Goal: Task Accomplishment & Management: Complete application form

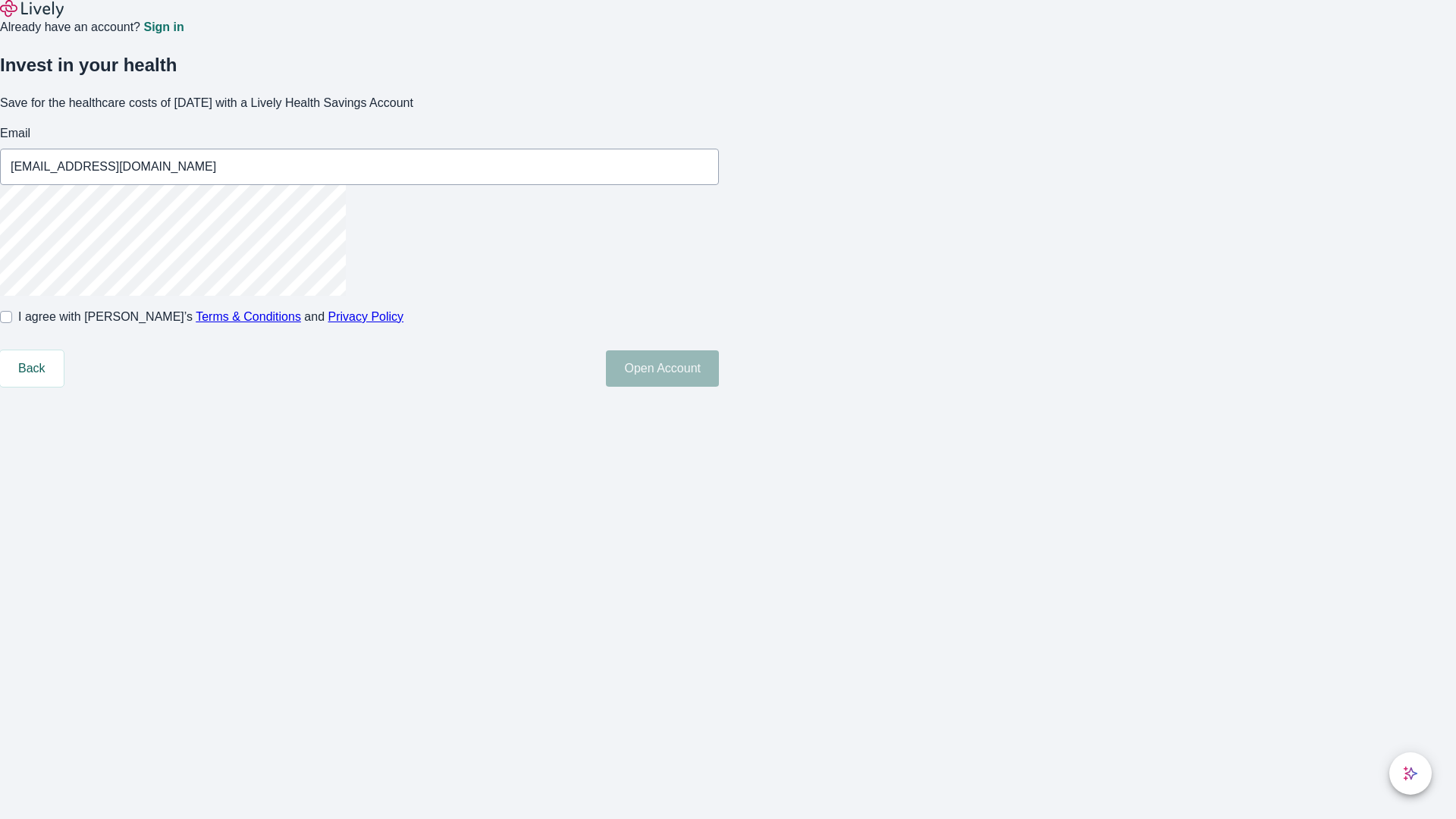
click at [12, 323] on input "I agree with Lively’s Terms & Conditions and Privacy Policy" at bounding box center [6, 316] width 12 height 12
checkbox input "true"
click at [718, 387] on button "Open Account" at bounding box center [661, 369] width 113 height 36
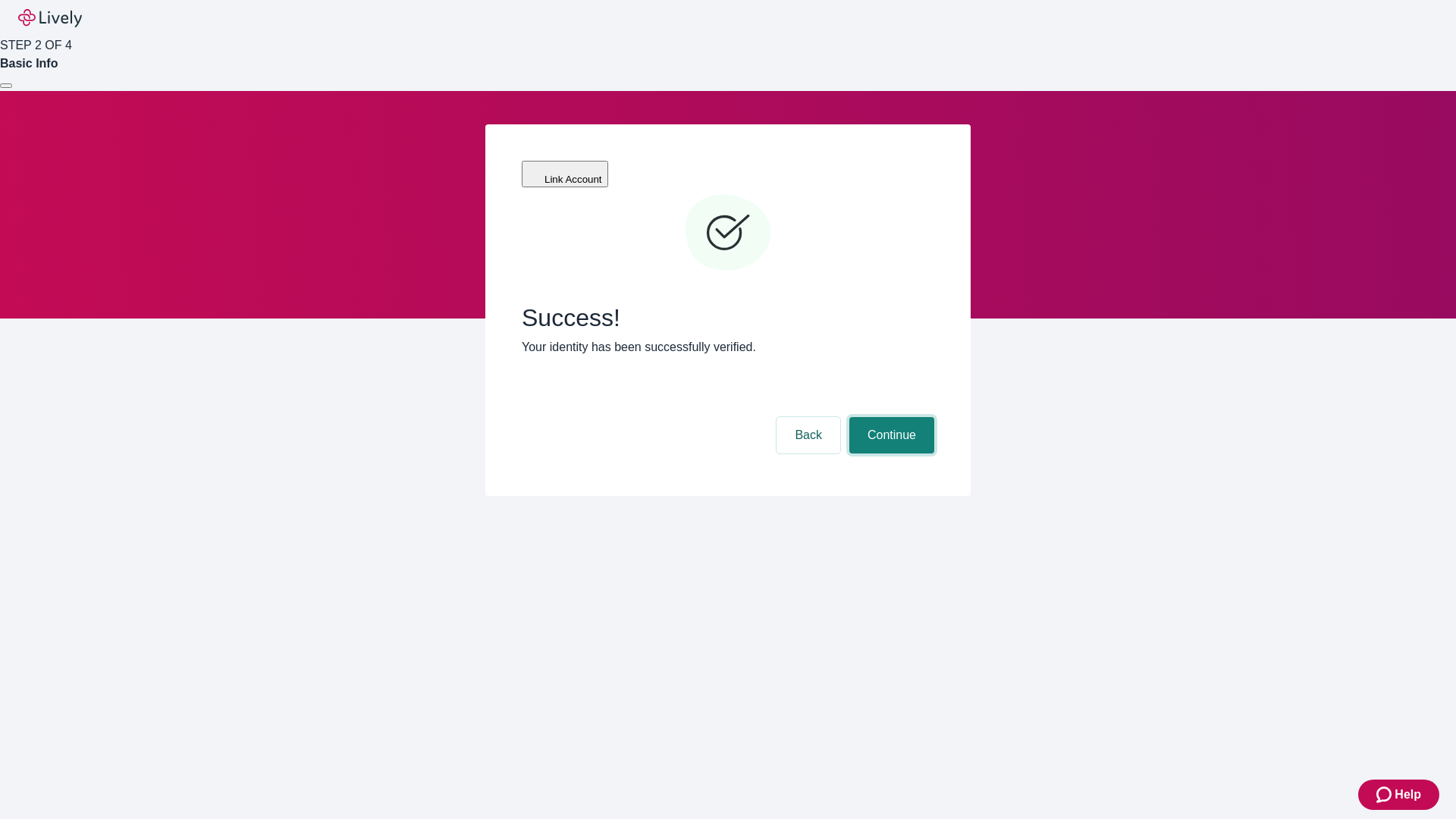
click at [890, 417] on button "Continue" at bounding box center [891, 435] width 85 height 36
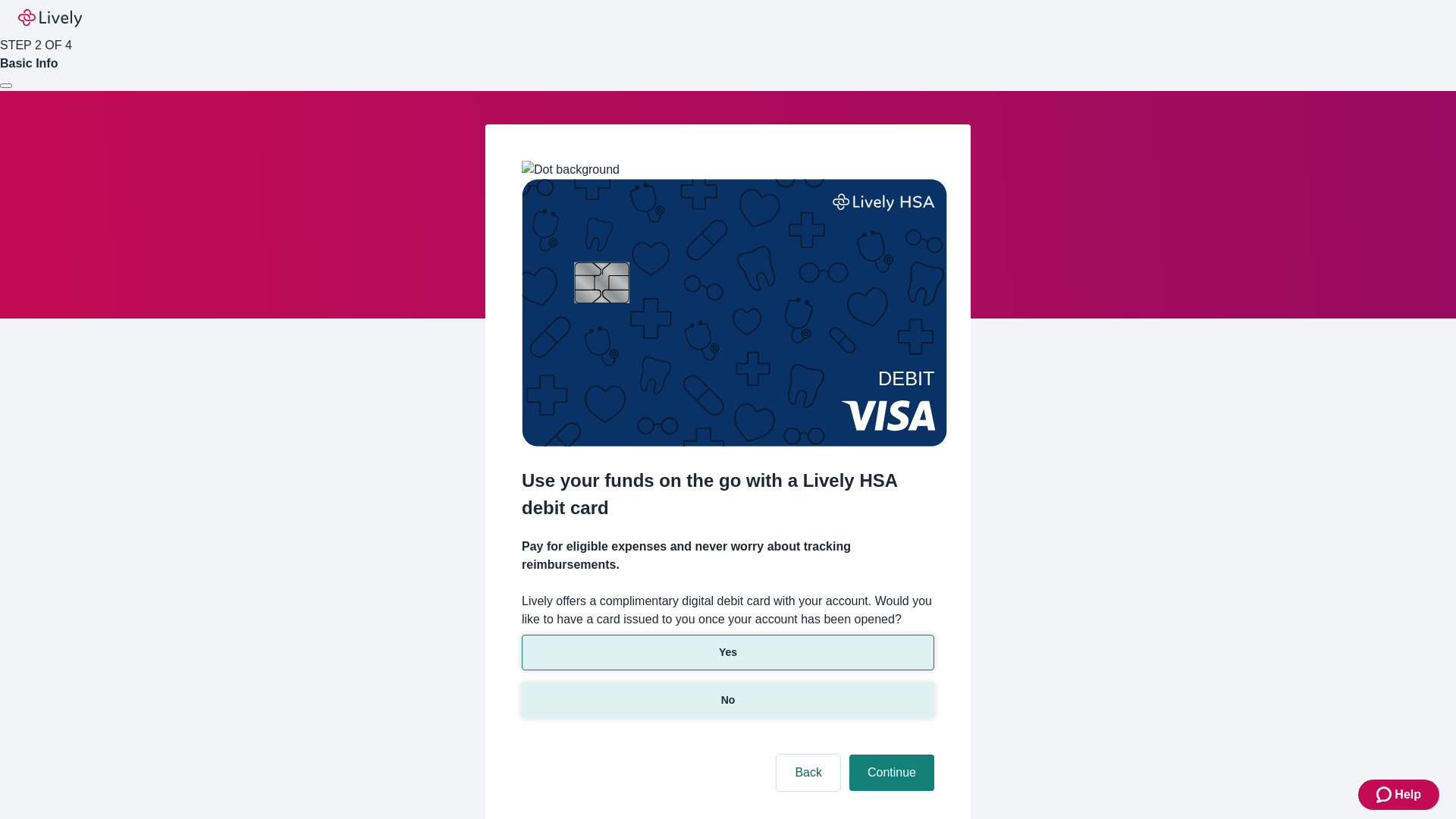
click at [727, 692] on p "No" at bounding box center [728, 699] width 14 height 16
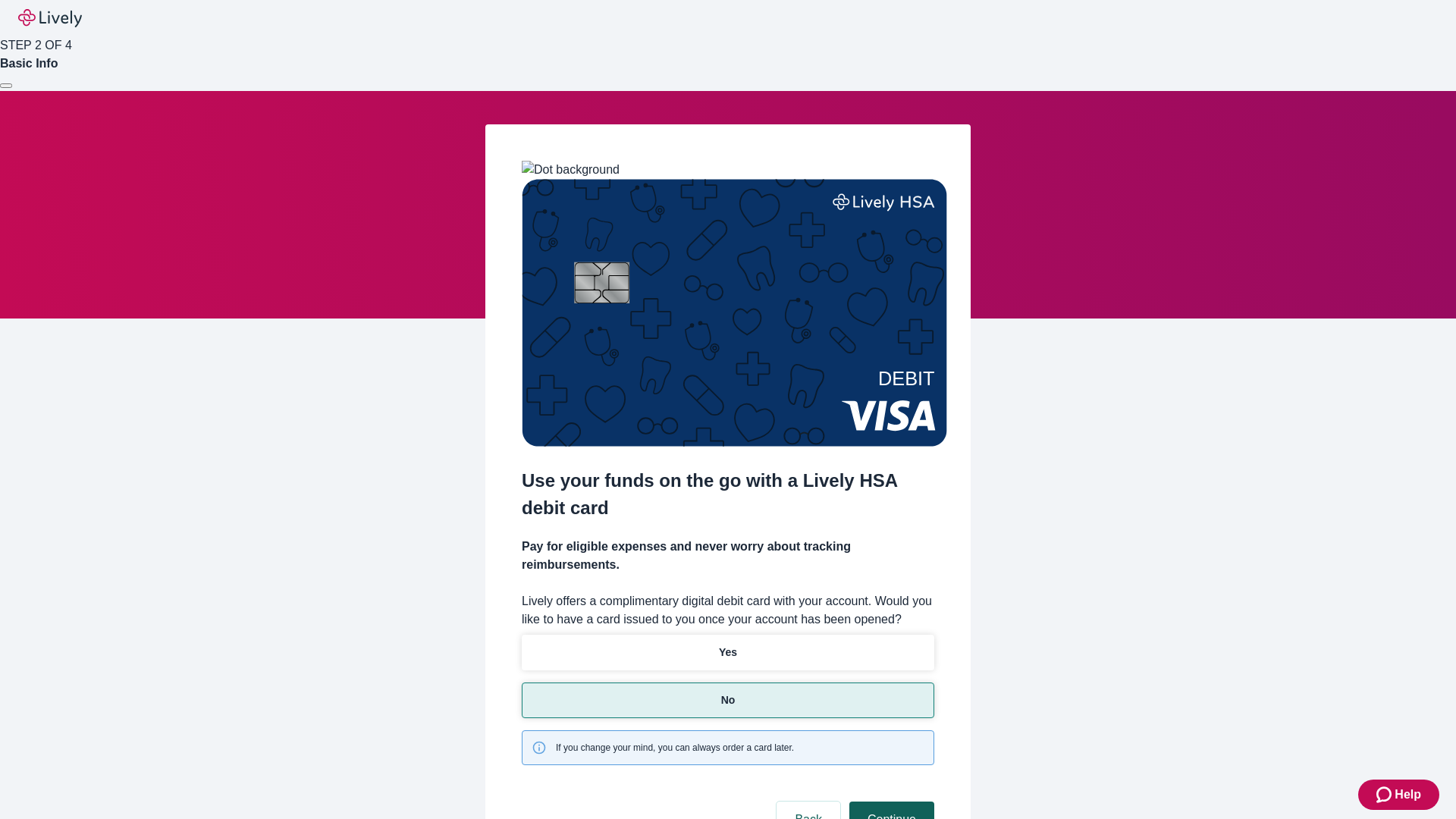
click at [890, 801] on button "Continue" at bounding box center [891, 819] width 85 height 36
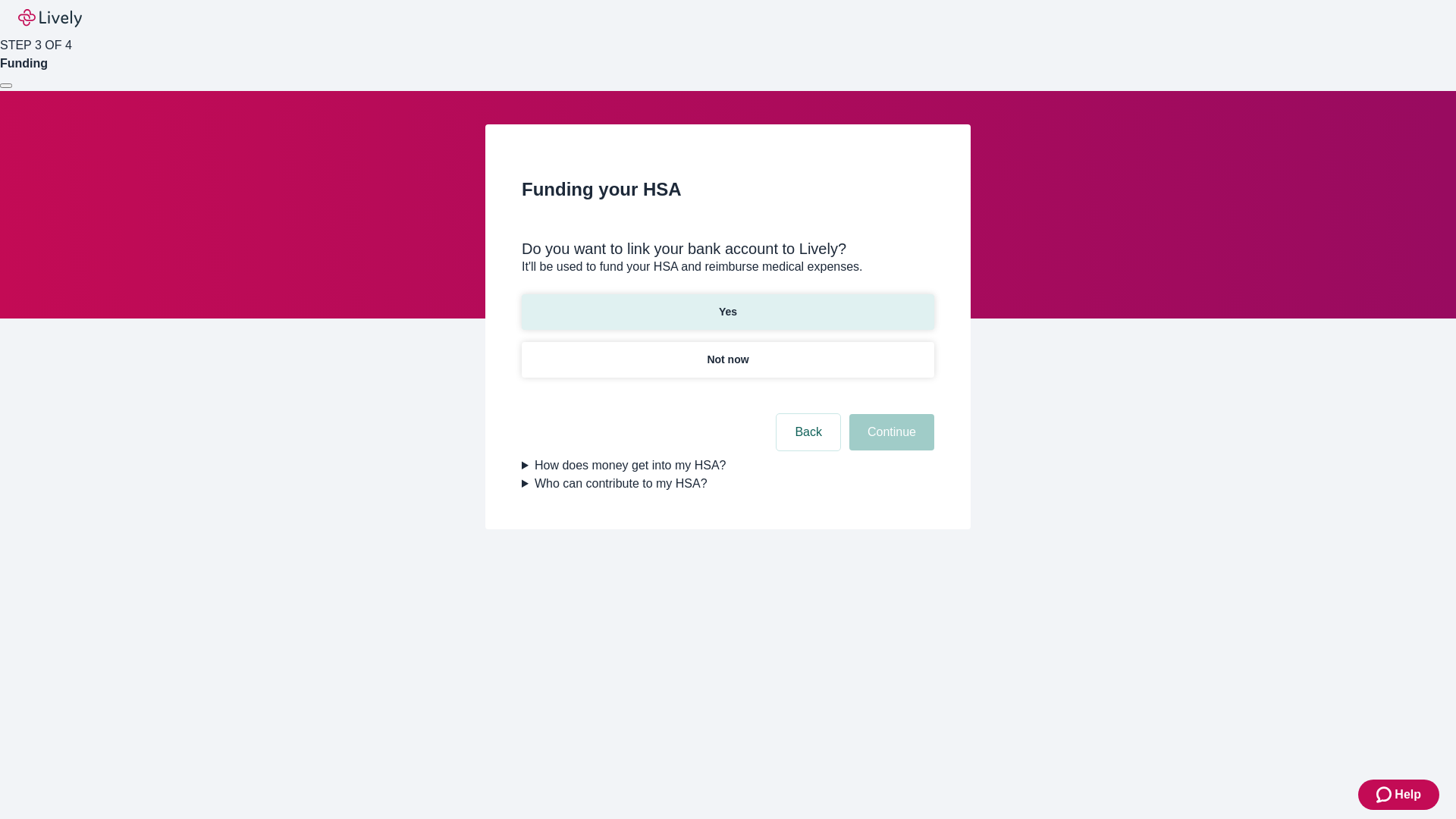
click at [727, 304] on p "Yes" at bounding box center [727, 312] width 18 height 16
click at [890, 414] on button "Continue" at bounding box center [891, 432] width 85 height 36
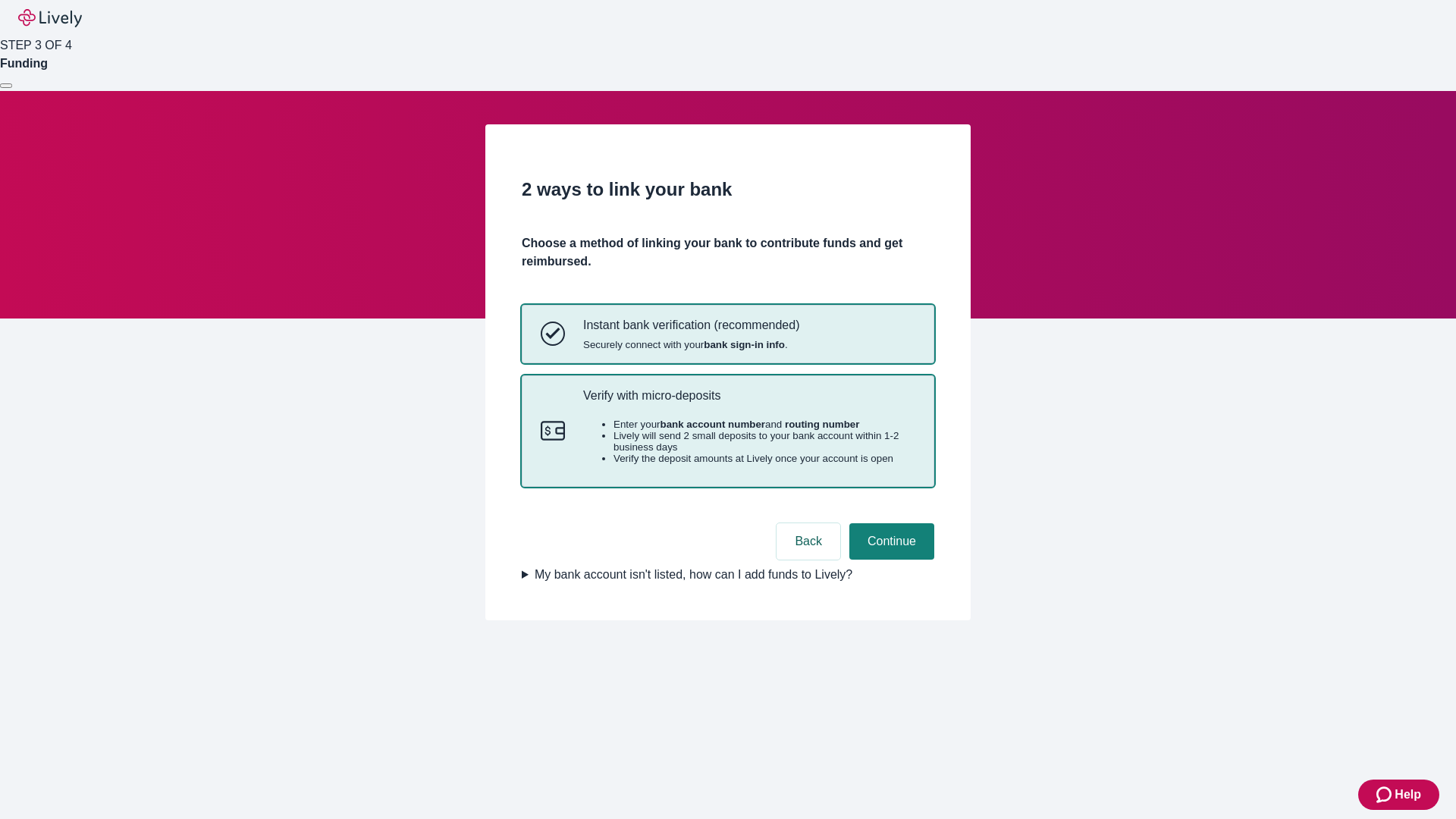
click at [748, 403] on p "Verify with micro-deposits" at bounding box center [748, 394] width 332 height 14
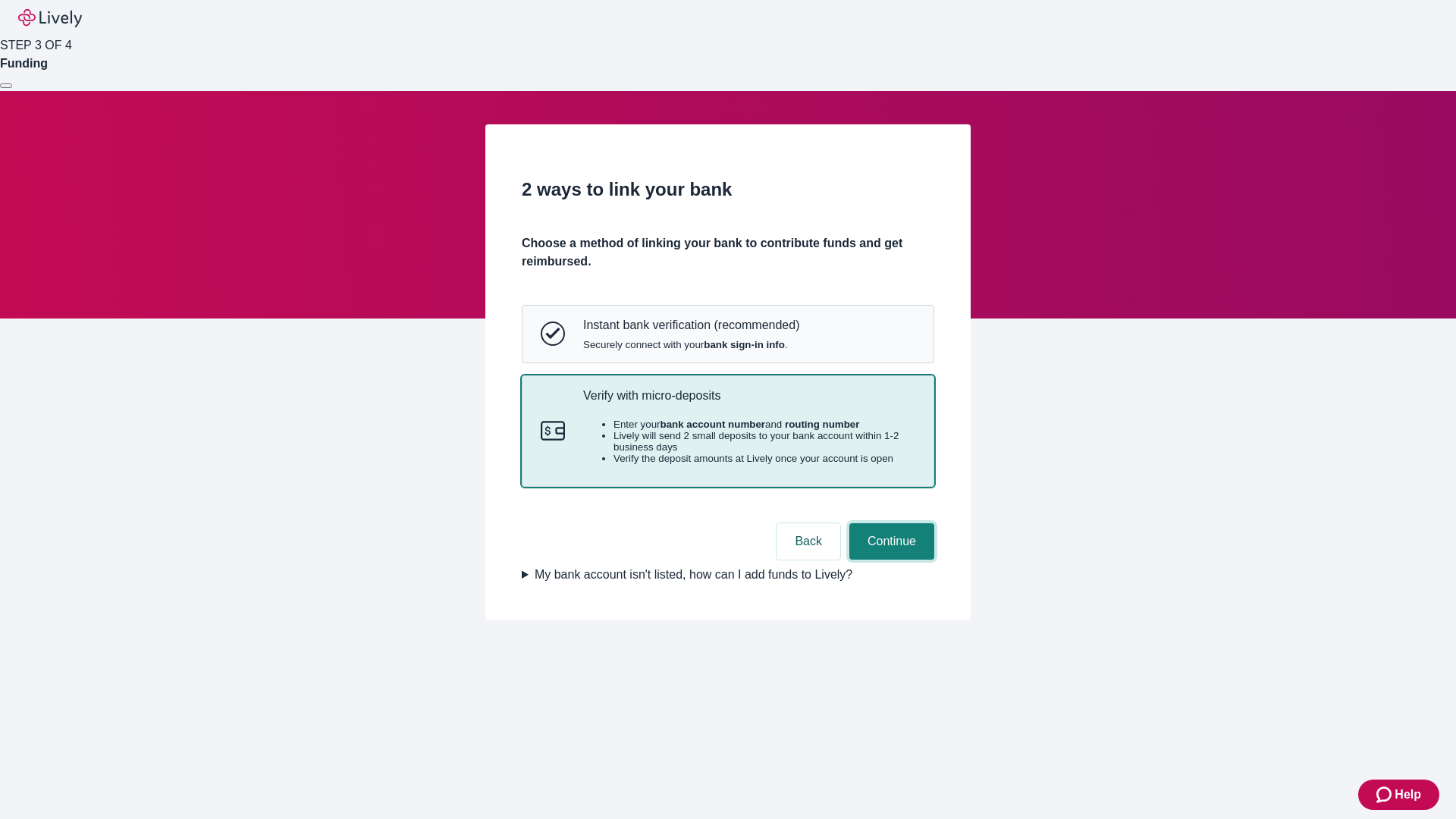
click at [890, 560] on button "Continue" at bounding box center [891, 541] width 85 height 36
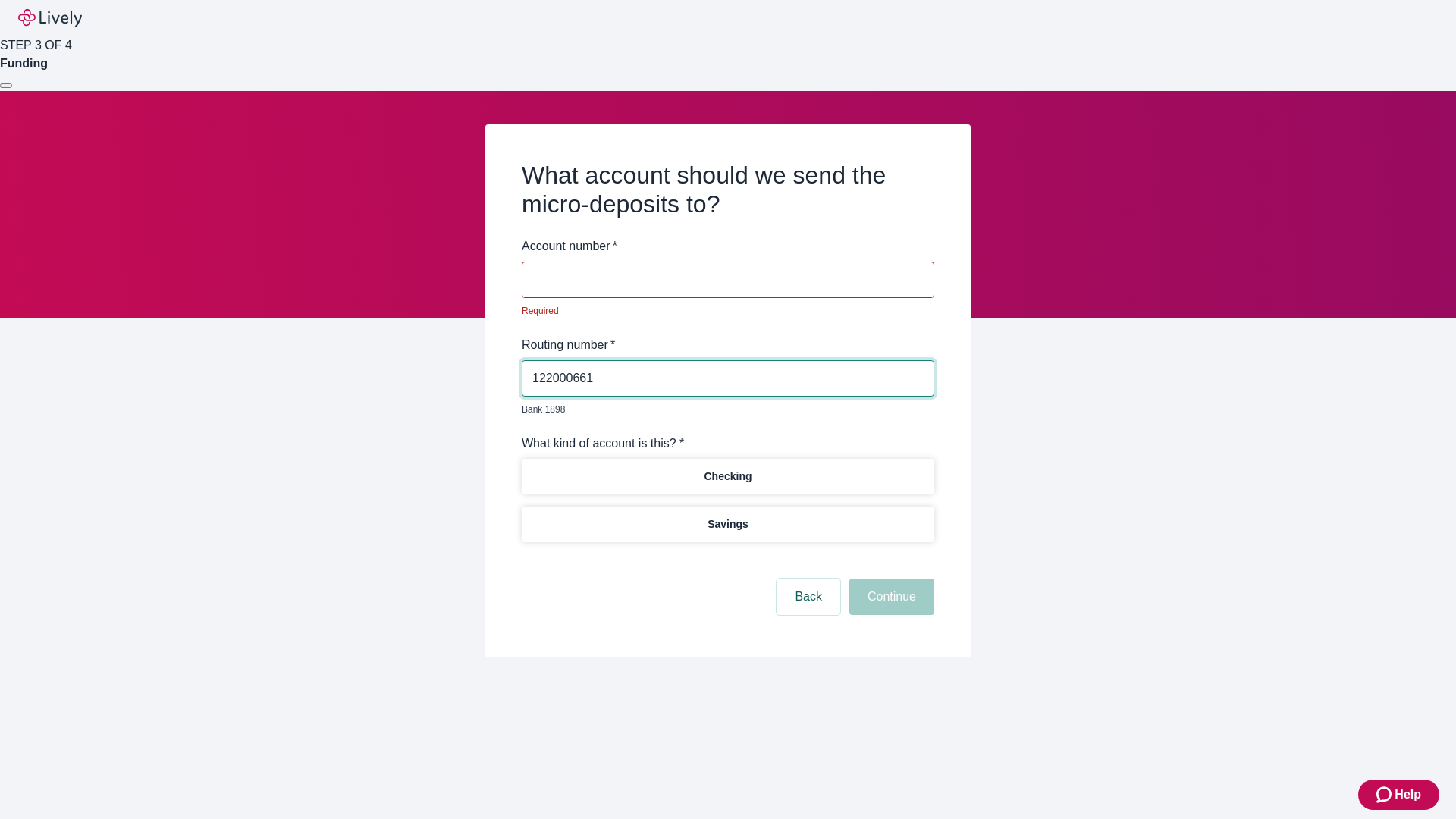
type input "122000661"
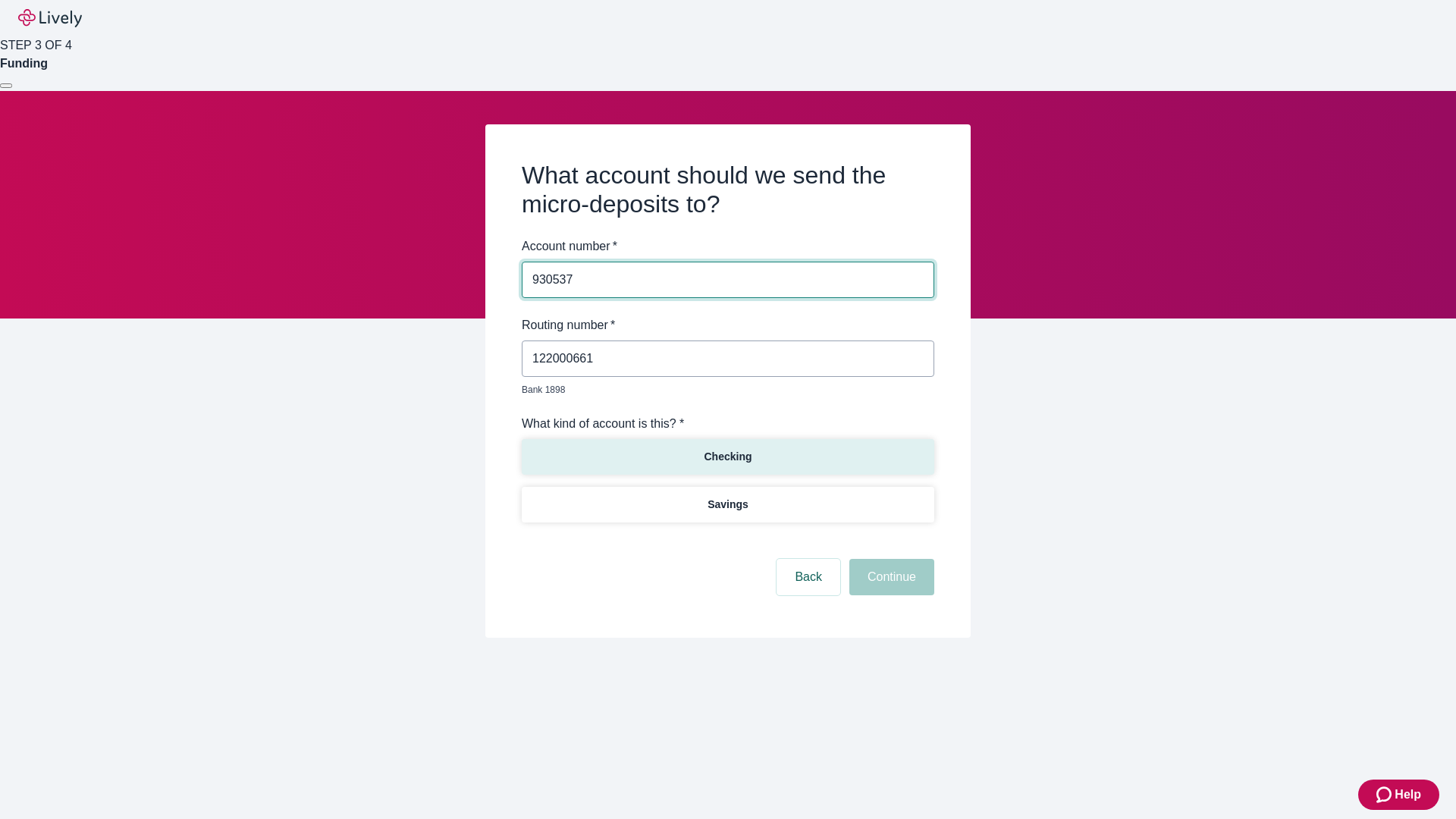
type input "930537"
click at [727, 448] on p "Checking" at bounding box center [727, 456] width 48 height 16
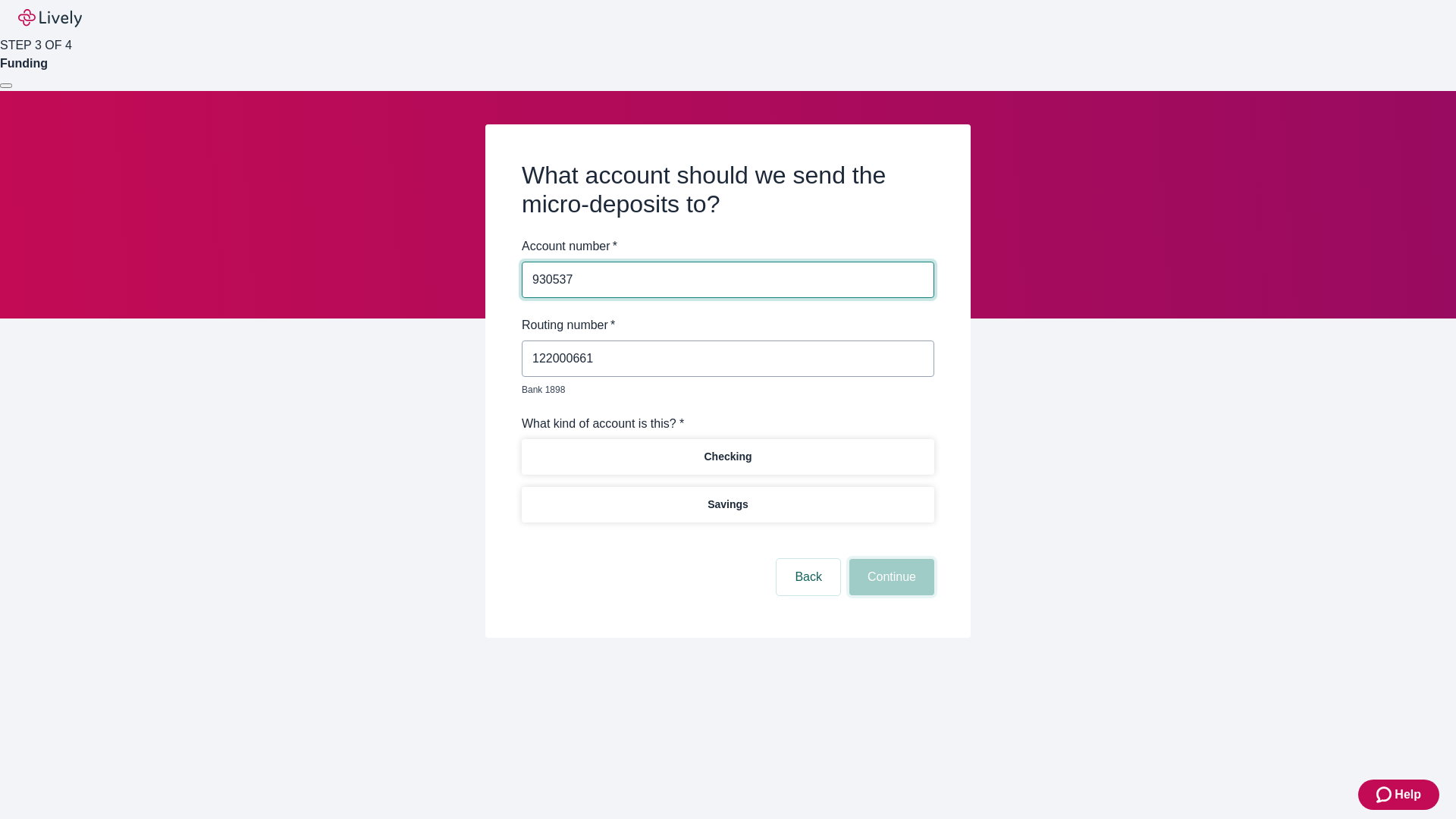
click at [890, 560] on button "Continue" at bounding box center [891, 577] width 85 height 36
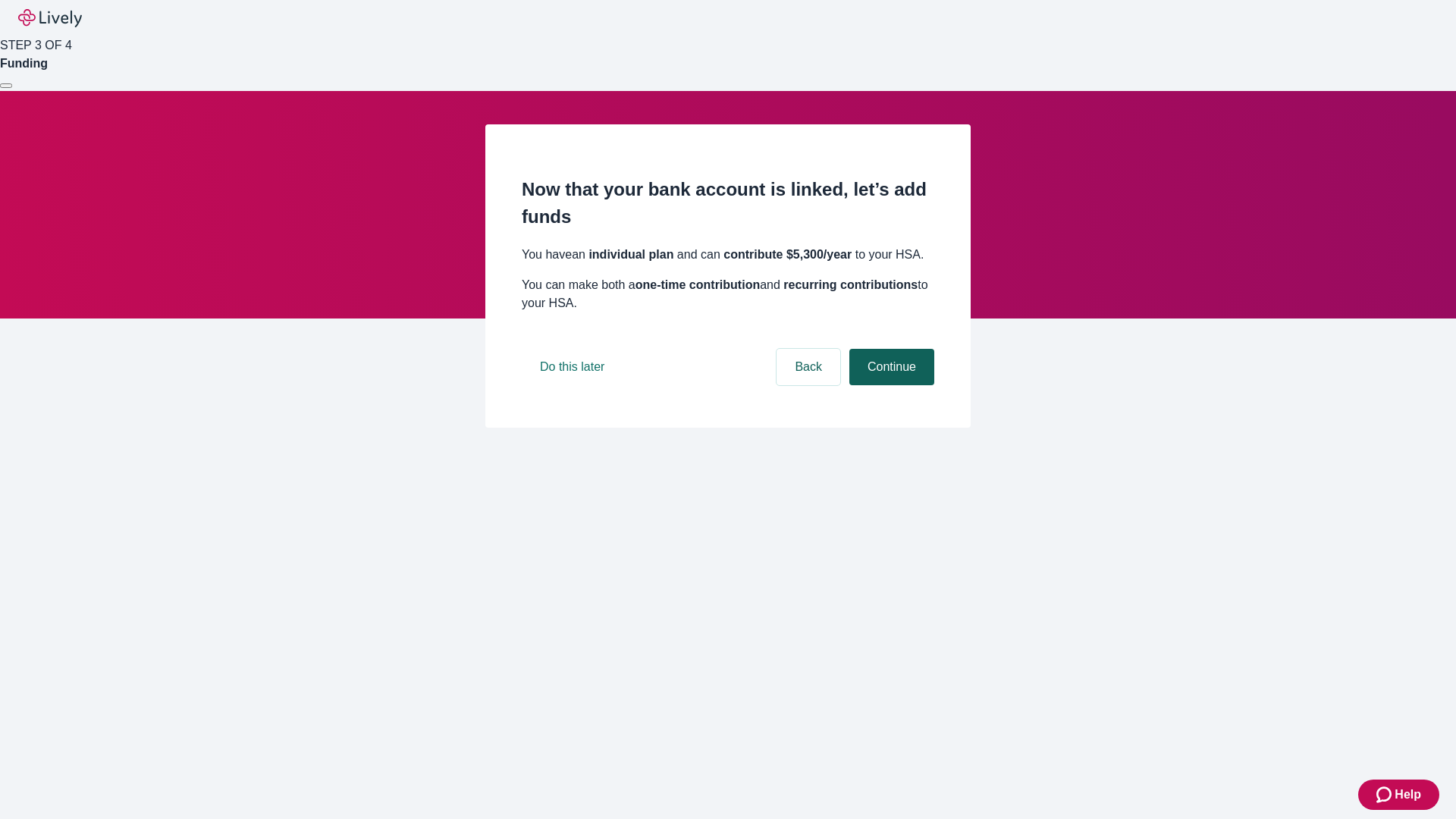
click at [890, 385] on button "Continue" at bounding box center [891, 367] width 85 height 36
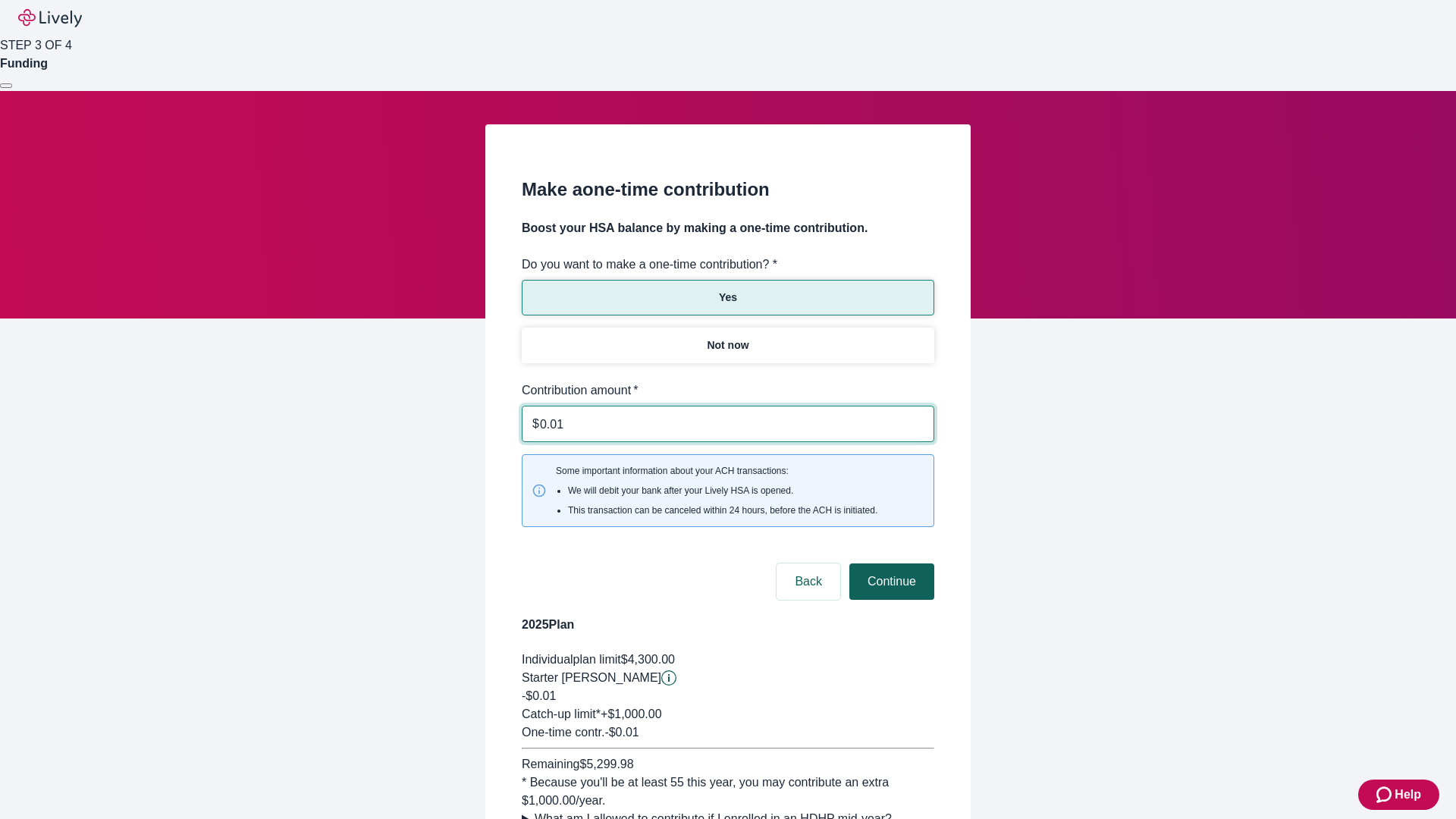
type input "0.01"
click at [890, 563] on button "Continue" at bounding box center [891, 581] width 85 height 36
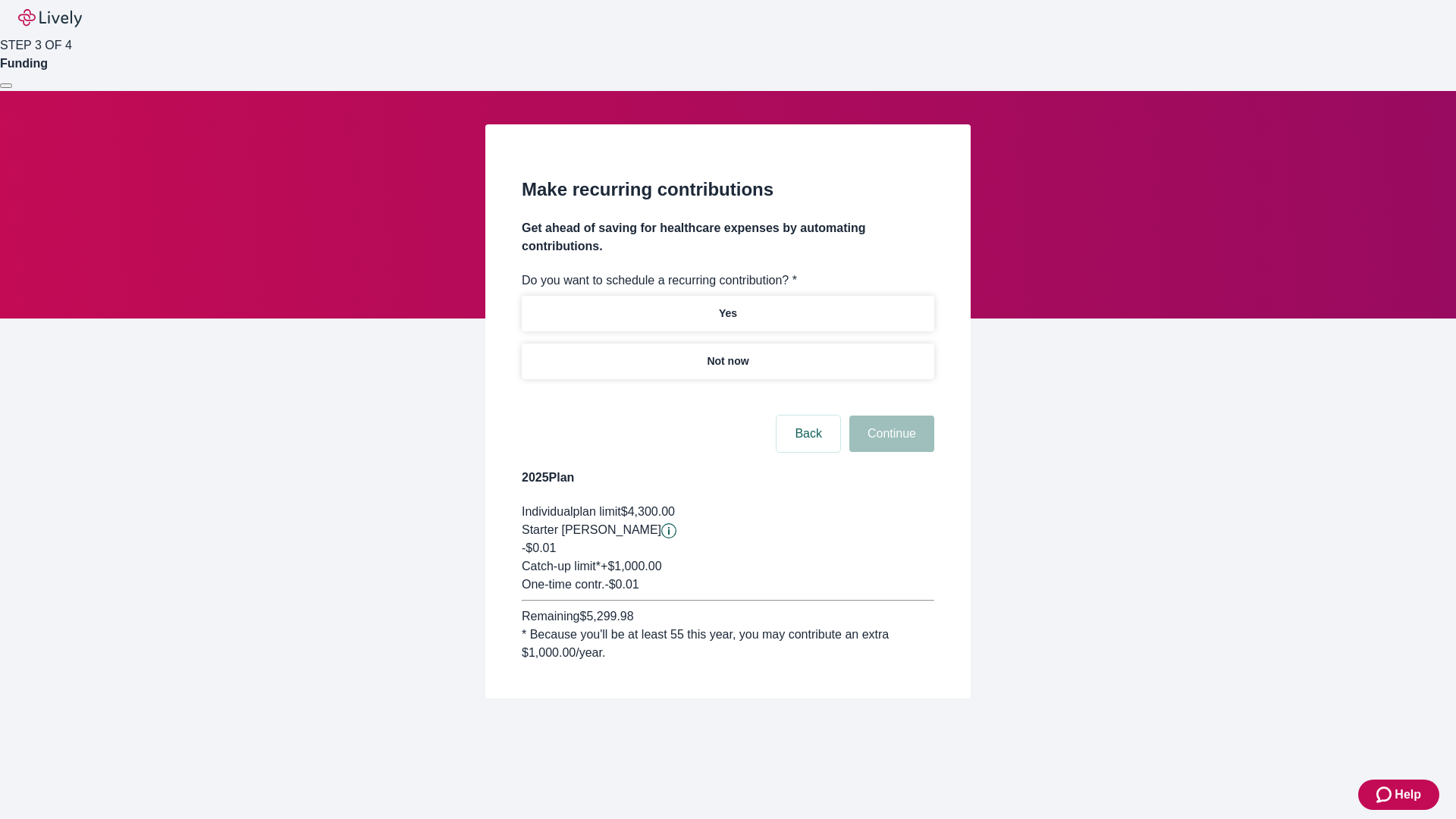
click at [727, 353] on p "Not now" at bounding box center [727, 361] width 42 height 16
click at [890, 415] on button "Continue" at bounding box center [891, 433] width 85 height 36
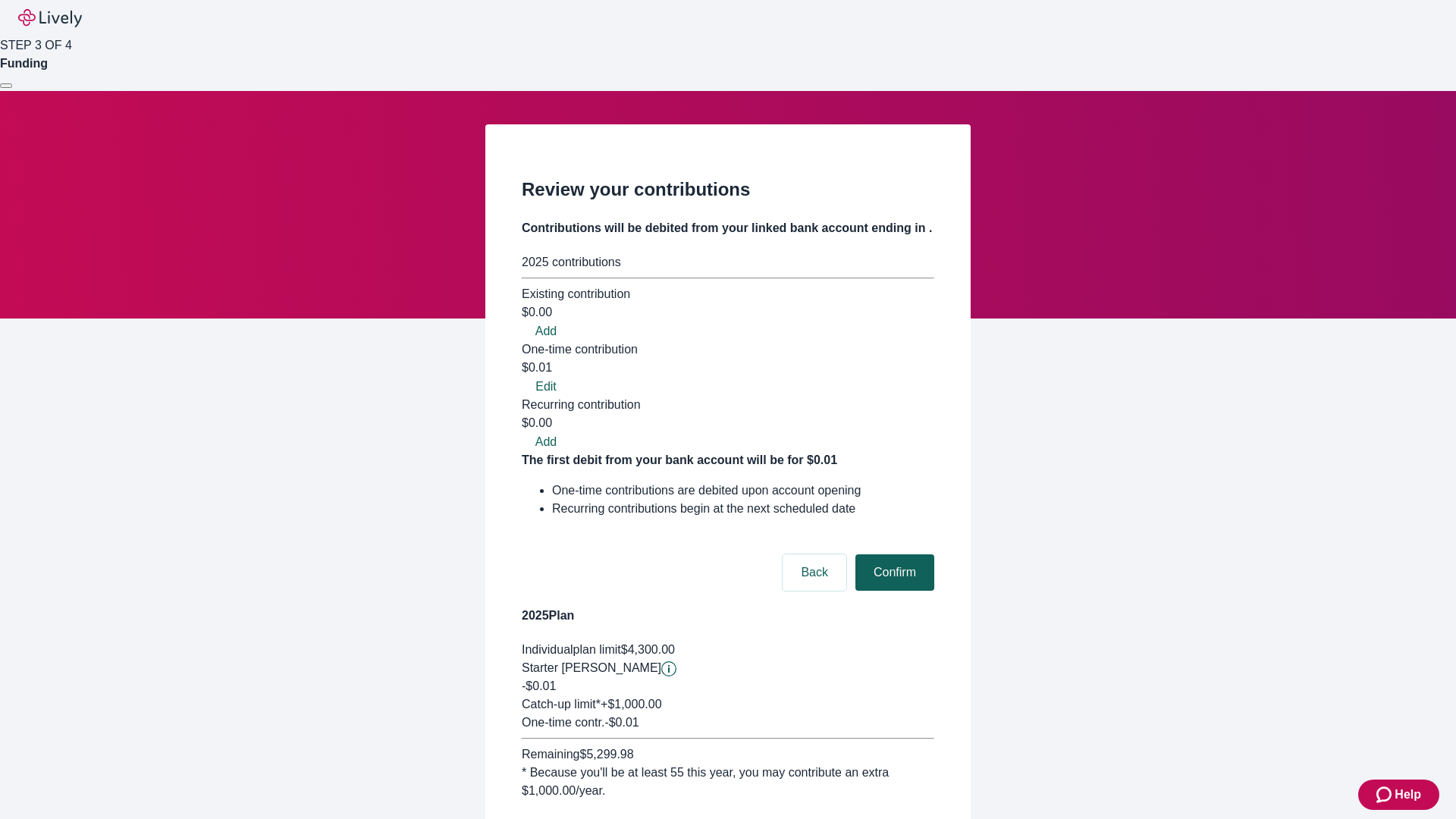
click at [892, 554] on button "Confirm" at bounding box center [894, 572] width 79 height 36
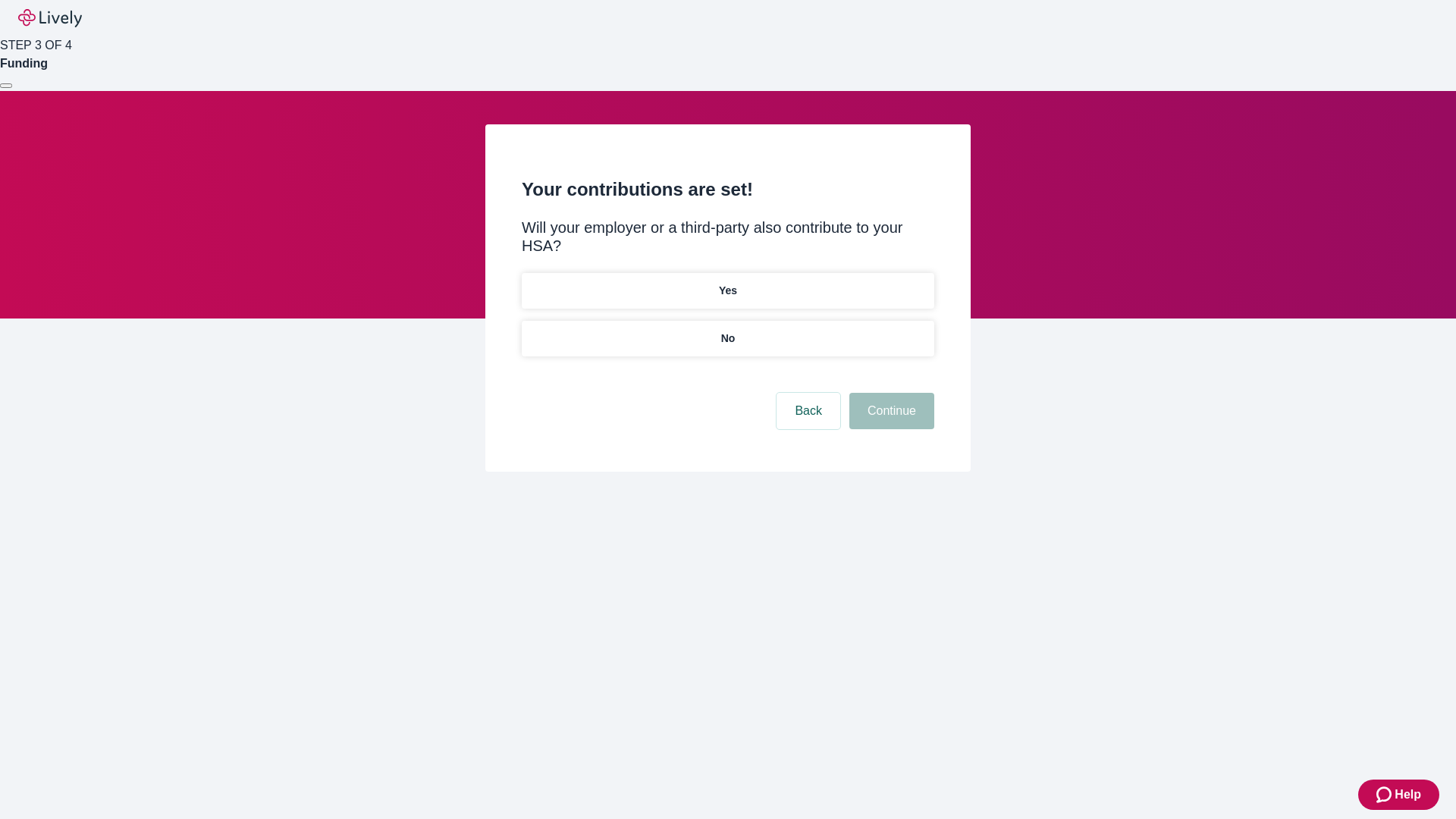
click at [727, 331] on p "No" at bounding box center [728, 338] width 14 height 16
click at [890, 392] on button "Continue" at bounding box center [891, 410] width 85 height 36
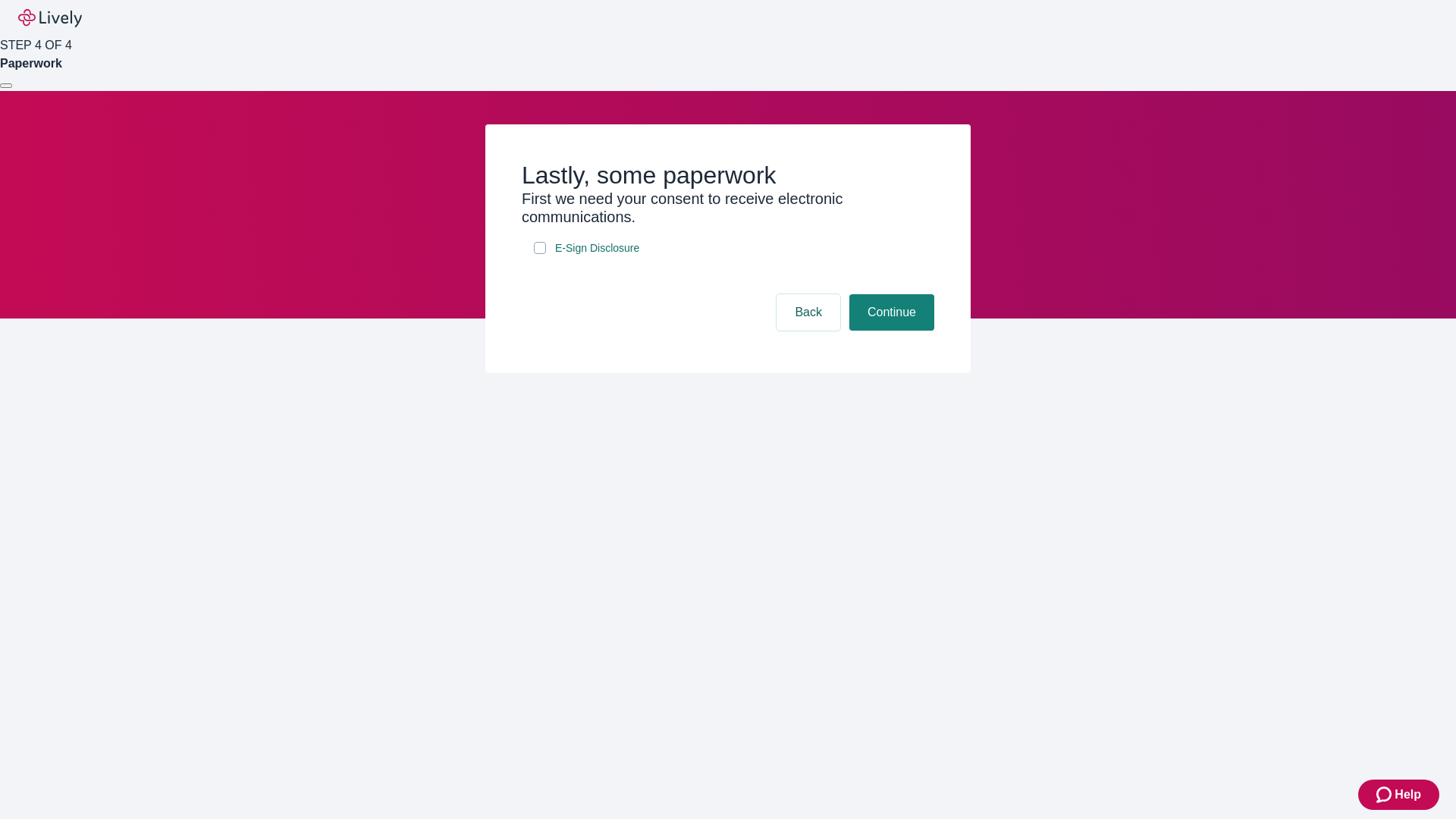
click at [540, 254] on input "E-Sign Disclosure" at bounding box center [540, 247] width 12 height 12
checkbox input "true"
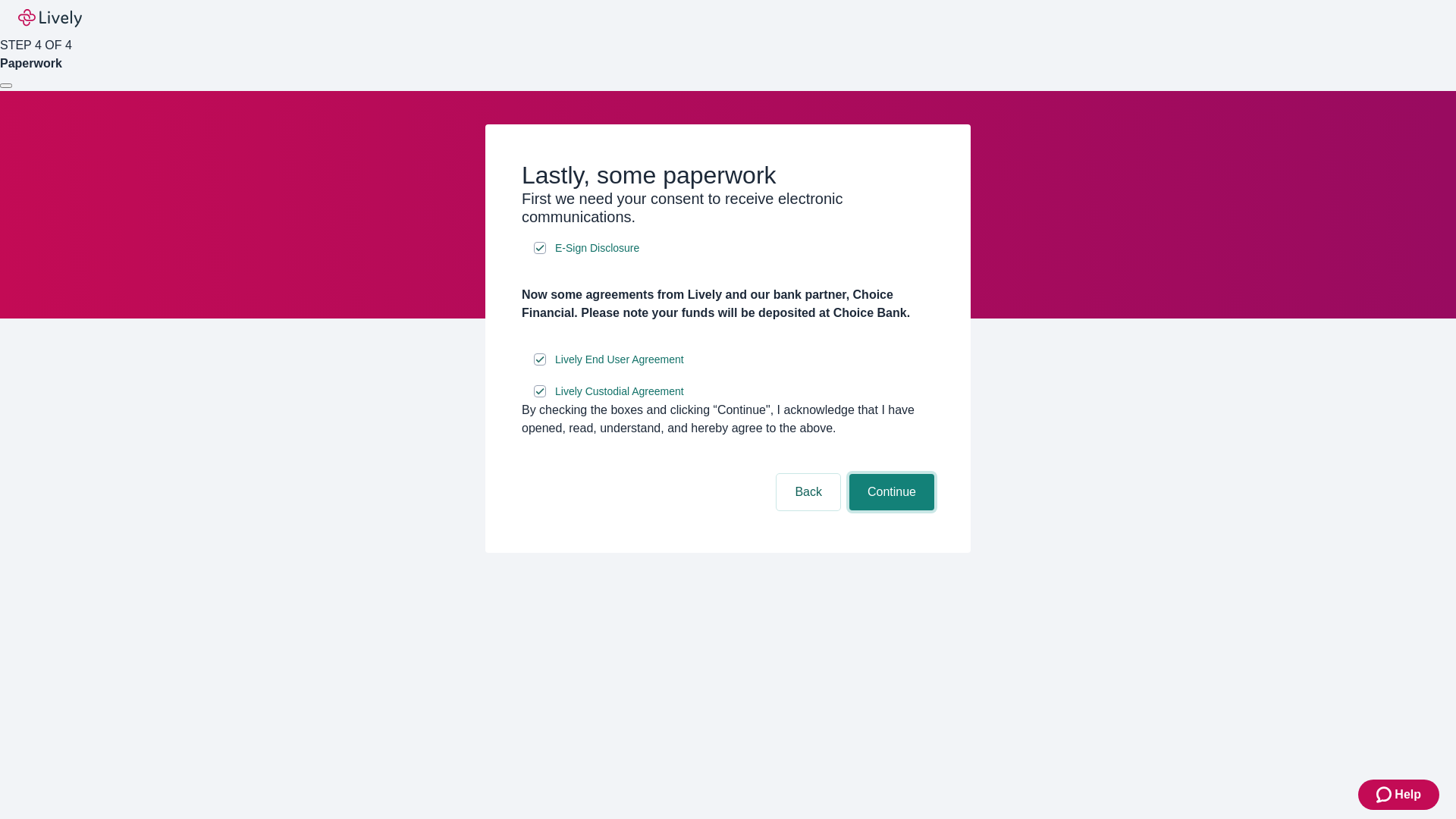
click at [890, 510] on button "Continue" at bounding box center [891, 492] width 85 height 36
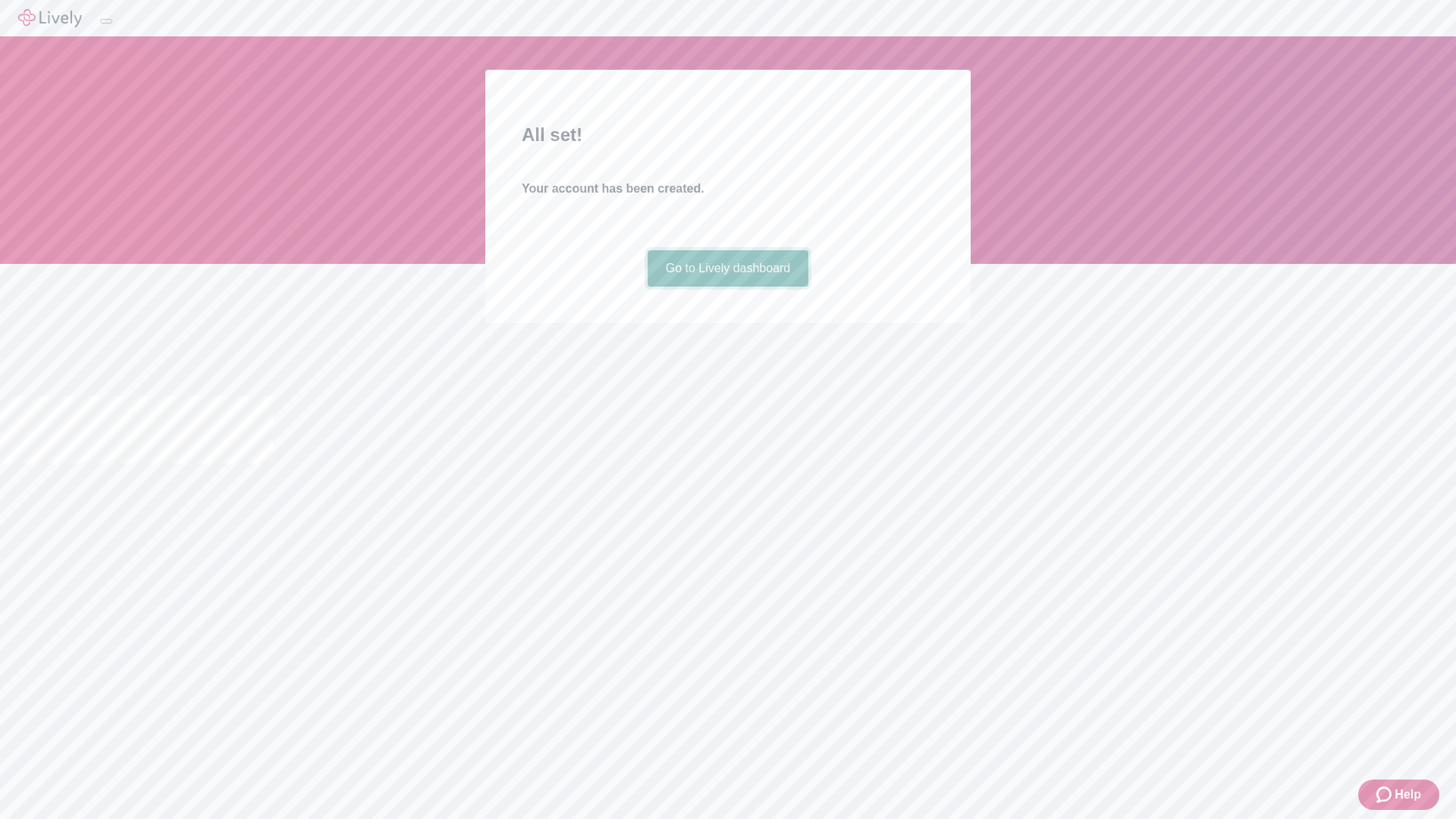
click at [727, 287] on link "Go to Lively dashboard" at bounding box center [728, 268] width 162 height 36
